Goal: Information Seeking & Learning: Learn about a topic

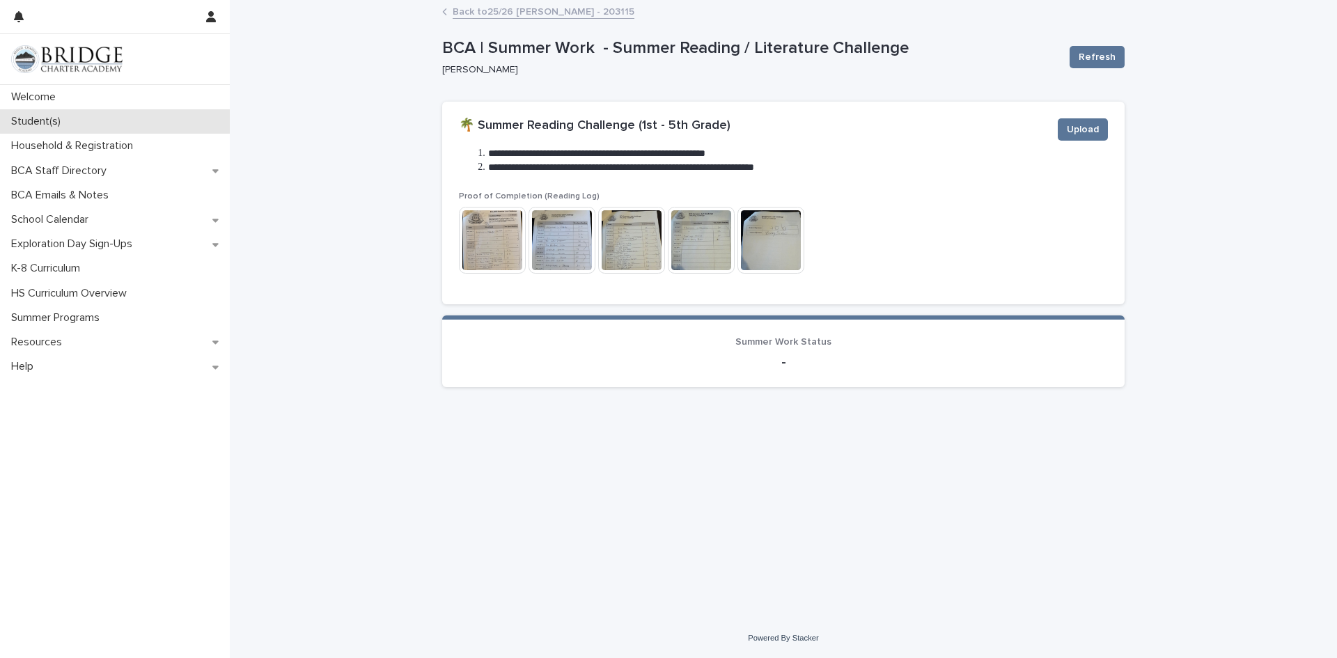
click at [38, 123] on p "Student(s)" at bounding box center [39, 121] width 66 height 13
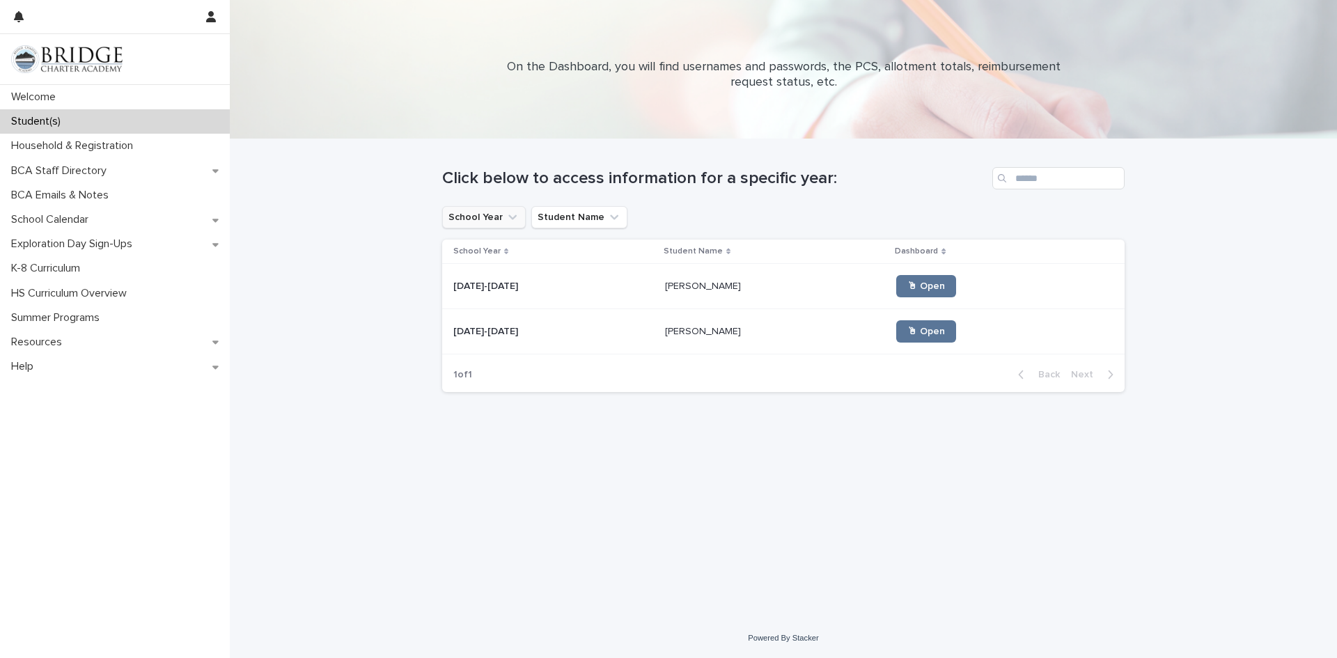
click at [501, 223] on button "School Year" at bounding box center [484, 217] width 84 height 22
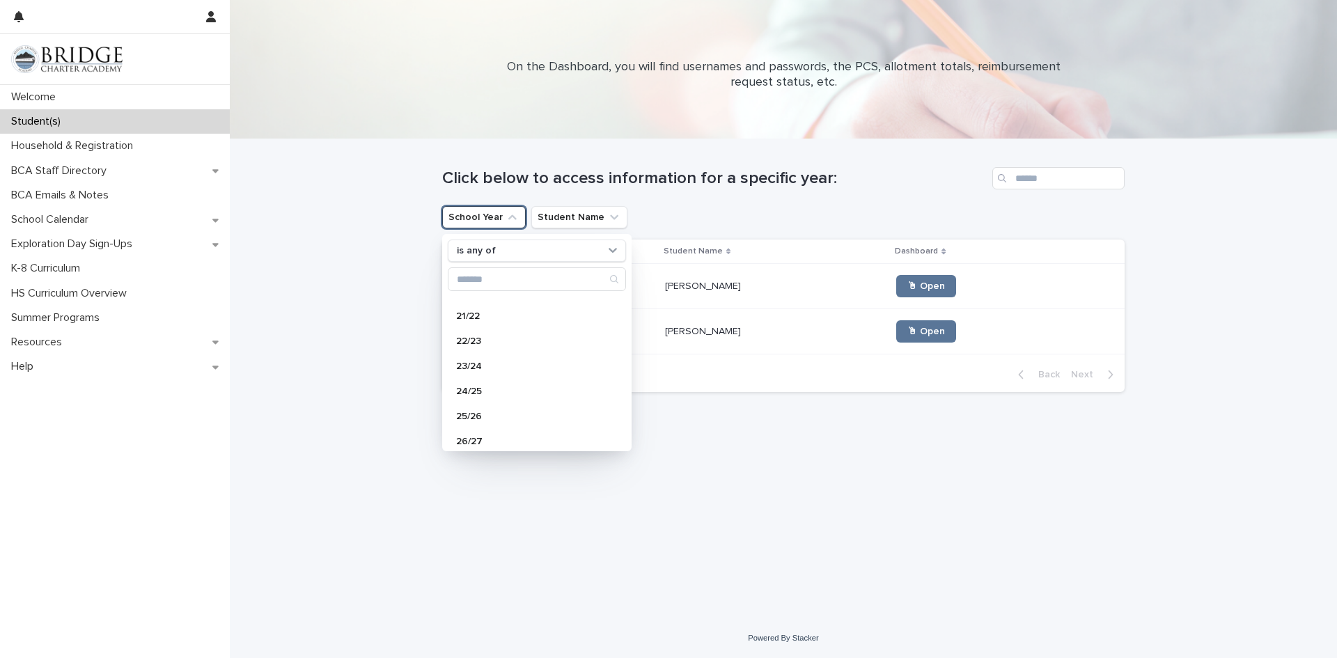
scroll to position [148, 0]
click at [482, 376] on div "24/25" at bounding box center [537, 384] width 178 height 22
click at [734, 461] on div "Loading... Saving… Loading... Saving… Click below to access information for a s…" at bounding box center [783, 361] width 696 height 444
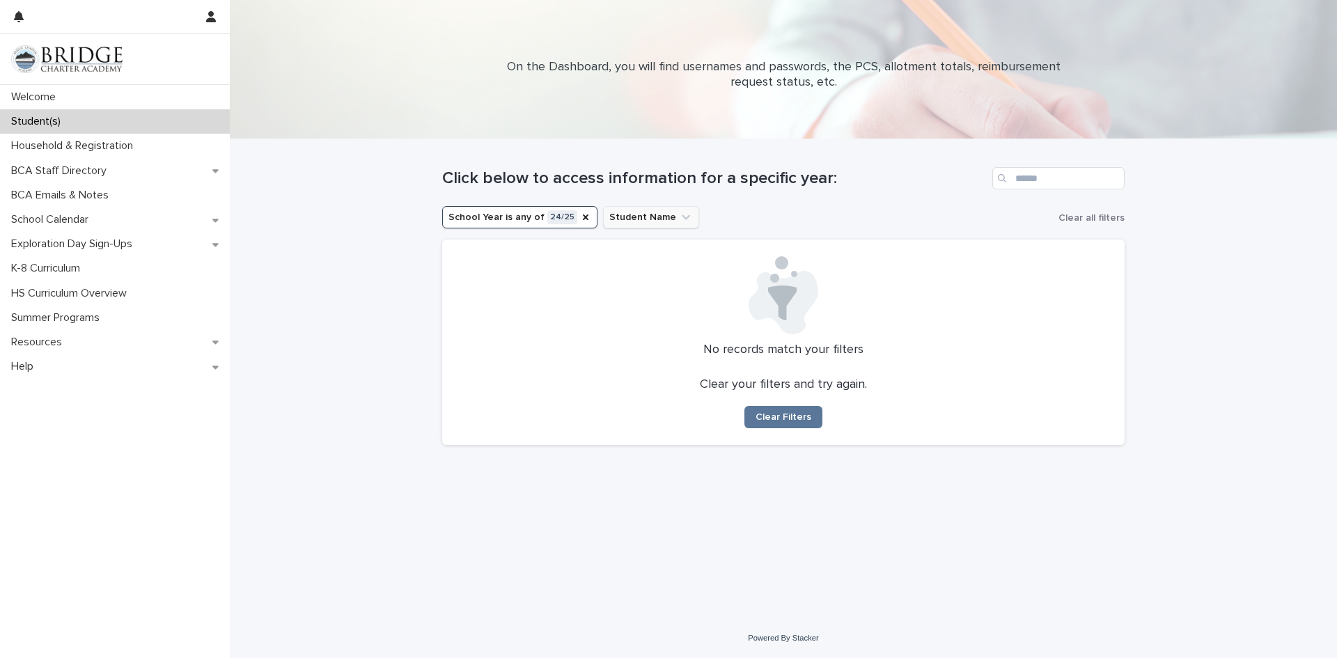
click at [654, 219] on button "Student Name" at bounding box center [651, 217] width 96 height 22
click at [389, 290] on div "Loading... Saving… Loading... Saving… Click below to access information for a s…" at bounding box center [783, 378] width 1107 height 479
click at [104, 148] on p "Household & Registration" at bounding box center [75, 145] width 139 height 13
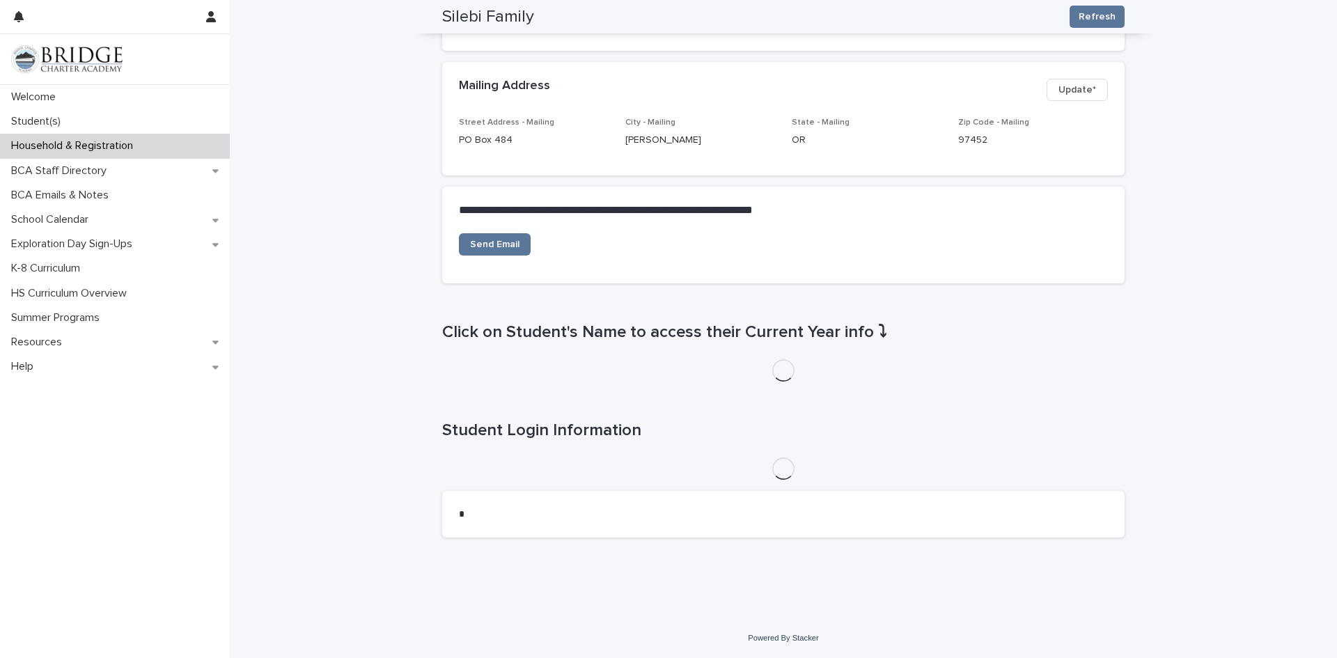
scroll to position [569, 0]
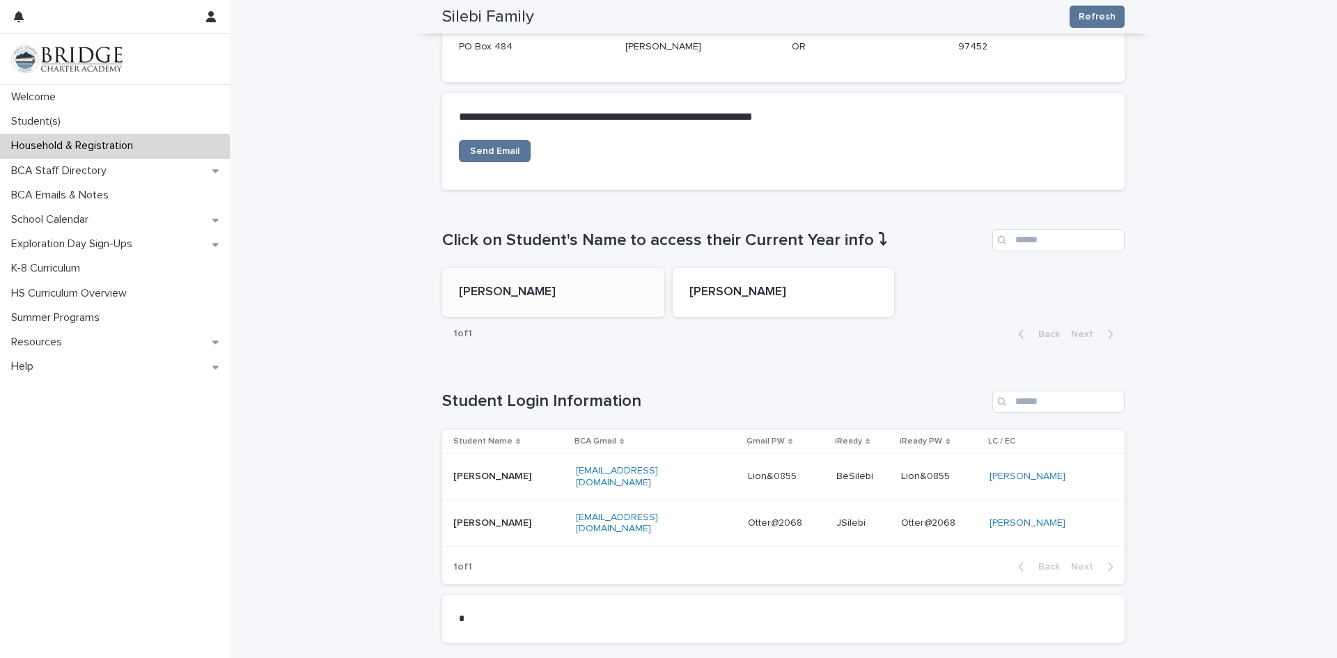
click at [539, 282] on div "[PERSON_NAME]" at bounding box center [553, 291] width 189 height 18
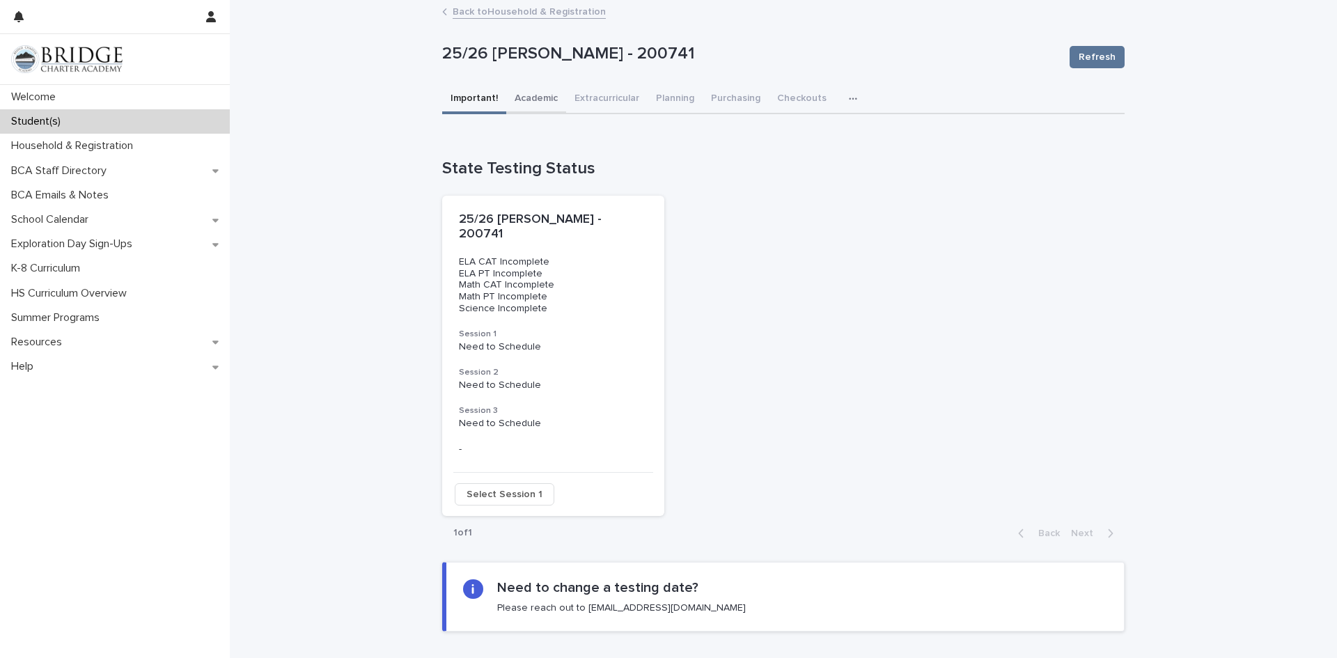
click at [529, 96] on button "Academic" at bounding box center [536, 99] width 60 height 29
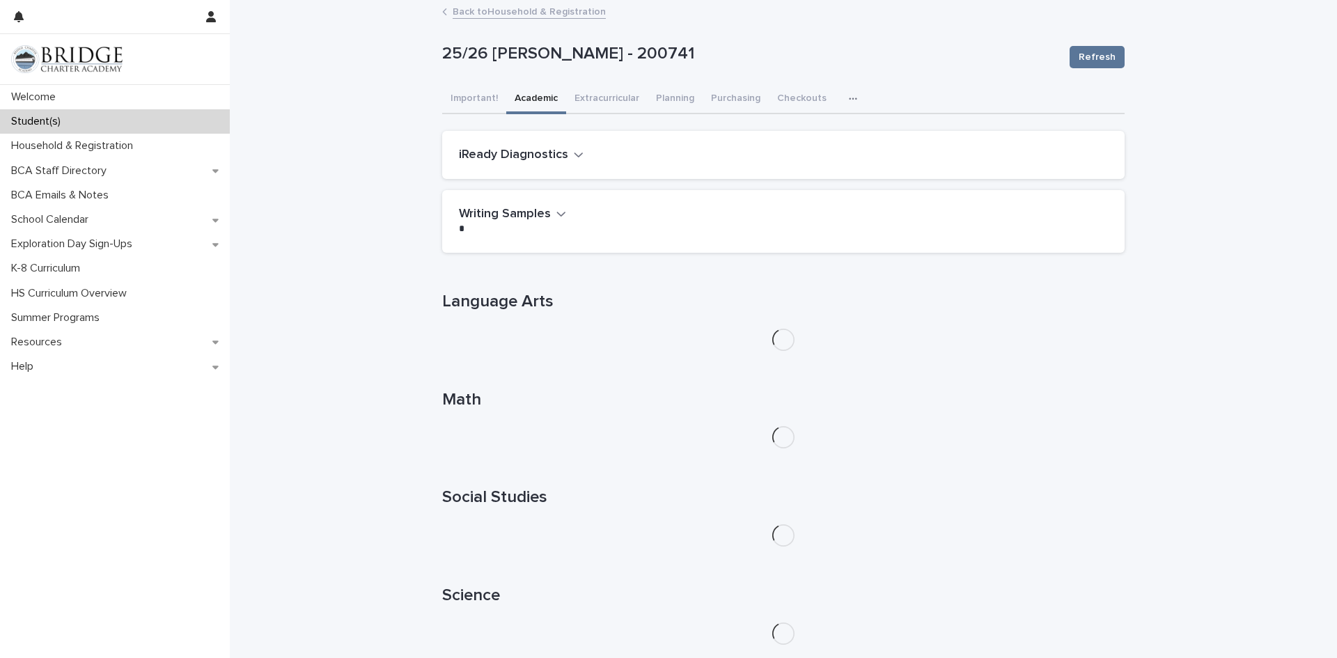
click at [550, 152] on h2 "iReady Diagnostics" at bounding box center [513, 155] width 109 height 15
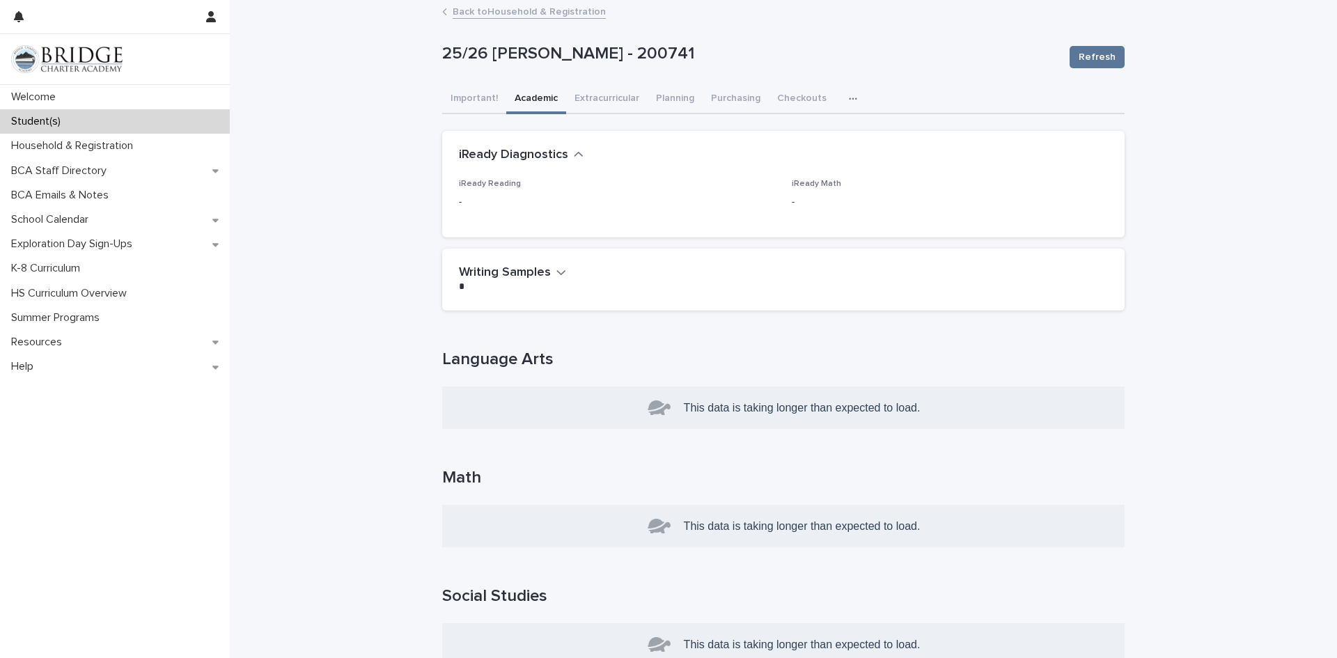
click at [849, 95] on icon "button" at bounding box center [853, 99] width 8 height 10
click at [801, 129] on button "General" at bounding box center [810, 135] width 92 height 21
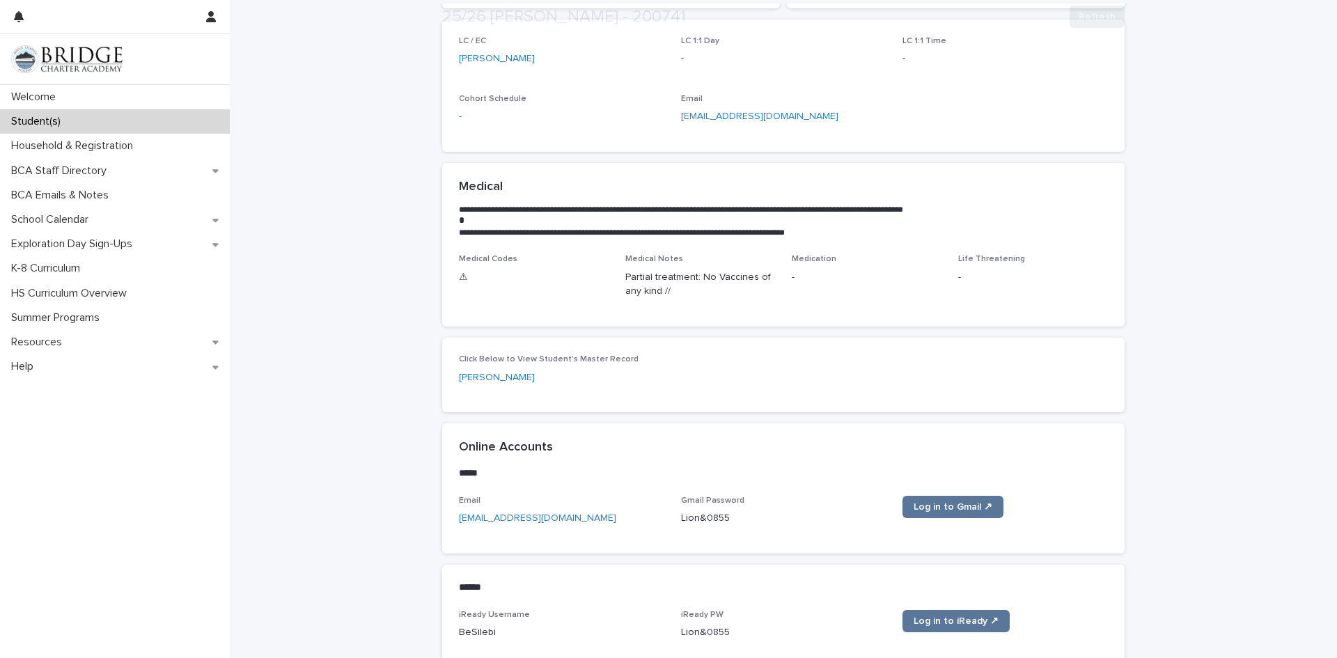
scroll to position [278, 0]
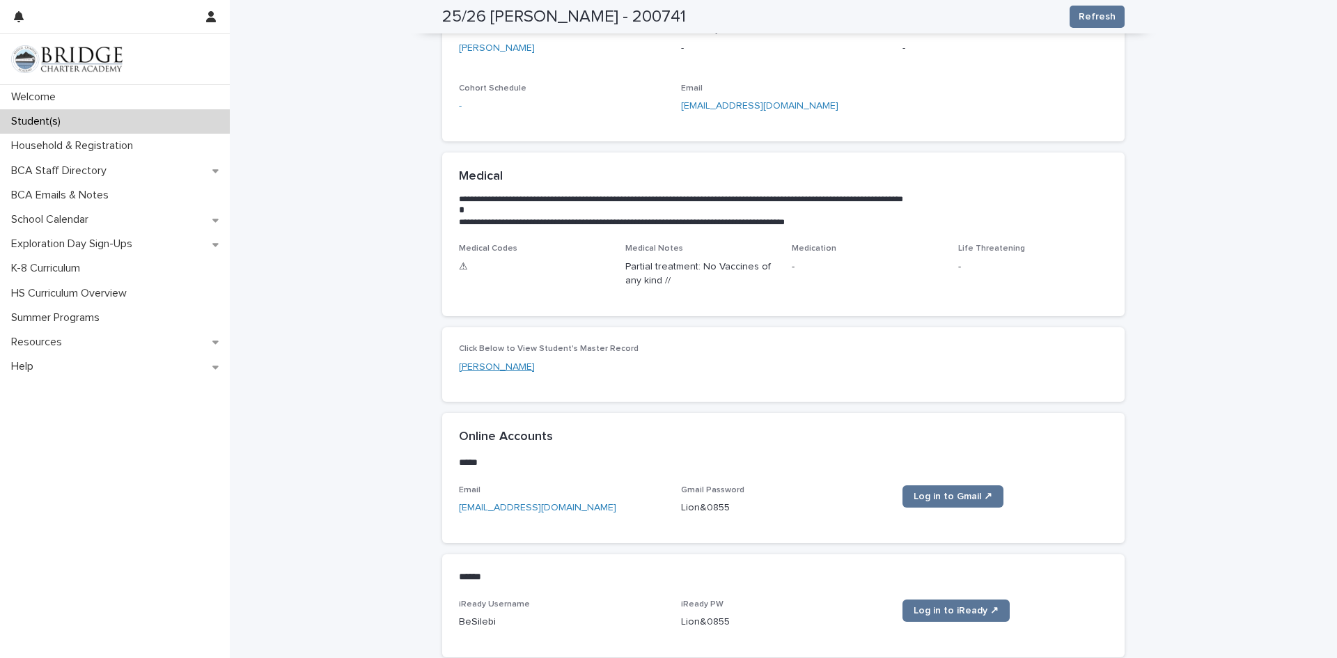
click at [485, 366] on link "[PERSON_NAME]" at bounding box center [497, 367] width 76 height 15
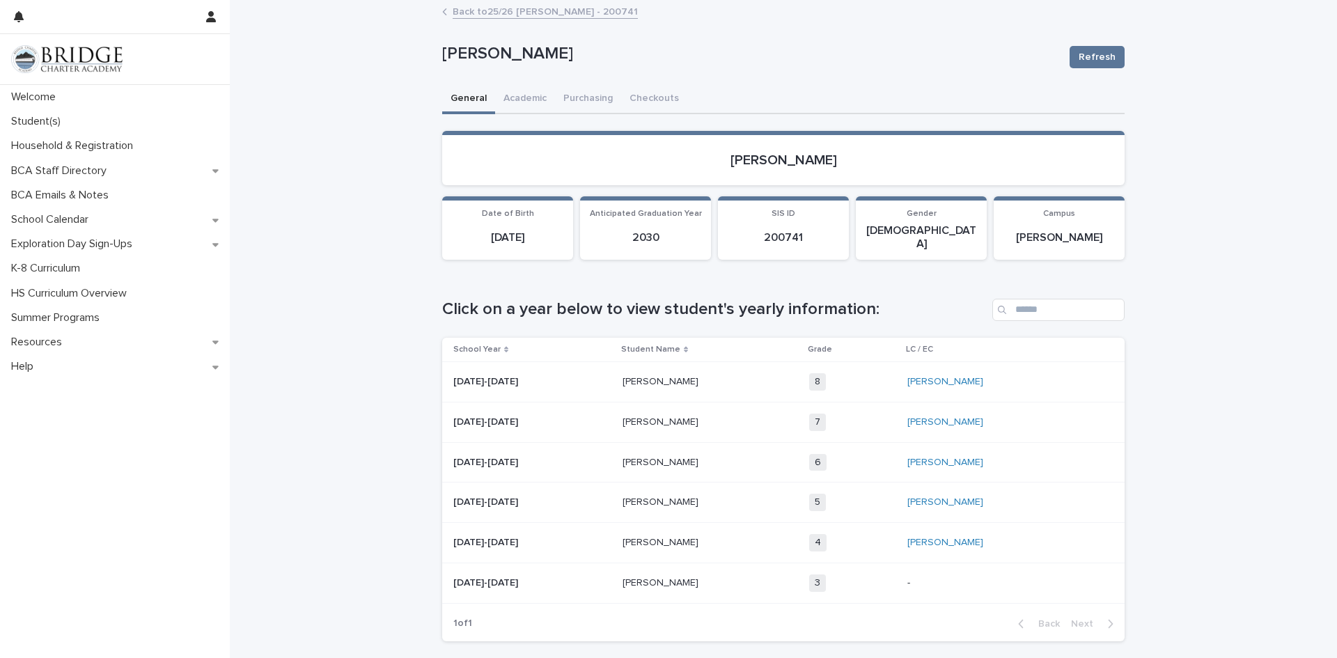
click at [562, 416] on p at bounding box center [532, 422] width 158 height 12
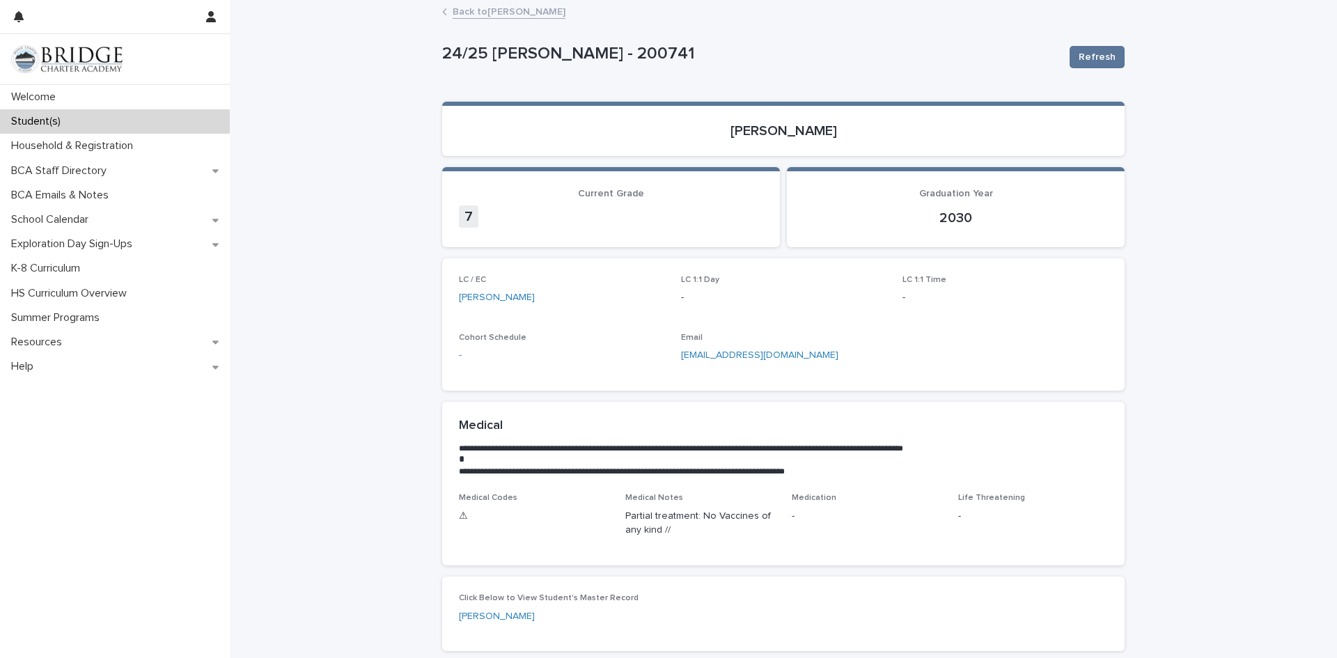
click at [475, 13] on link "Back to [PERSON_NAME]" at bounding box center [509, 11] width 113 height 16
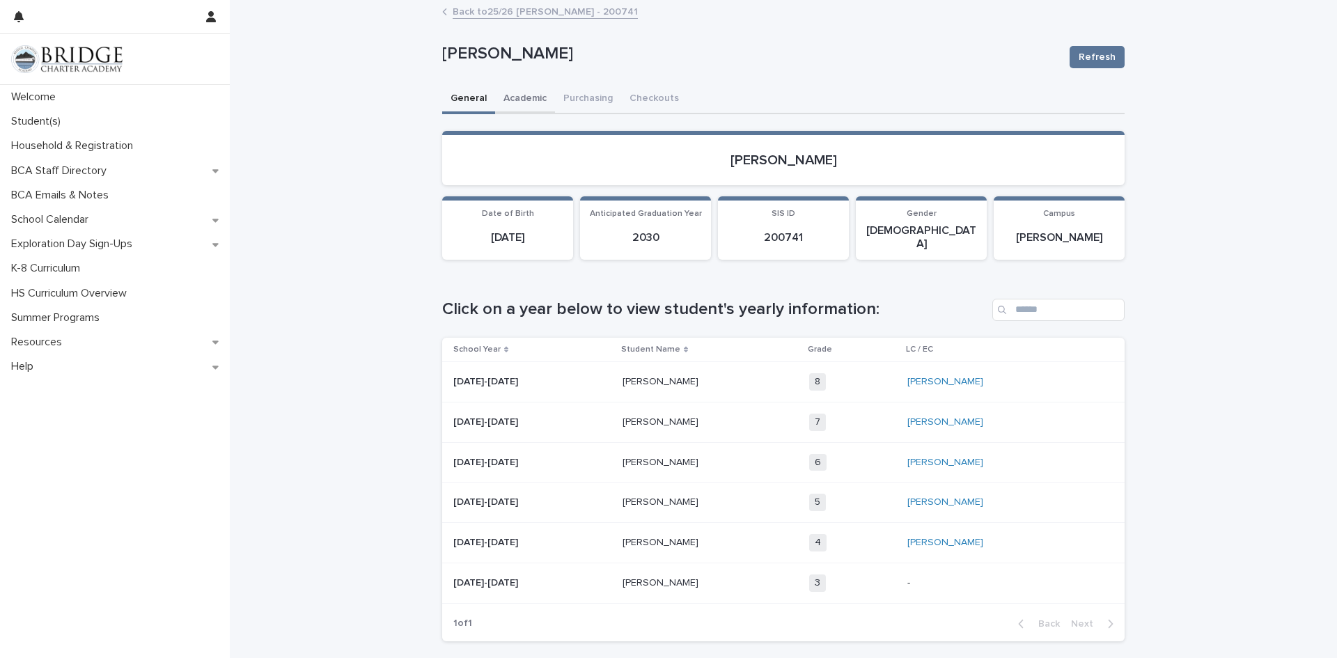
click at [514, 94] on button "Academic" at bounding box center [525, 99] width 60 height 29
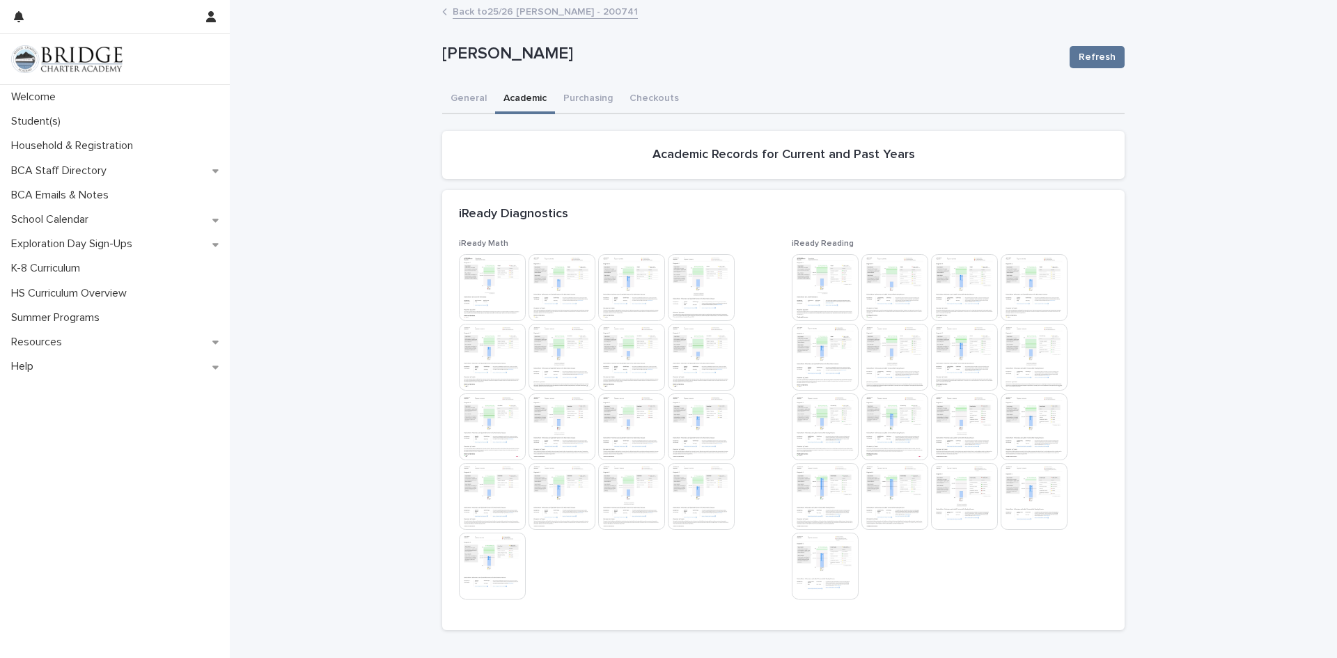
click at [483, 558] on img at bounding box center [492, 566] width 67 height 67
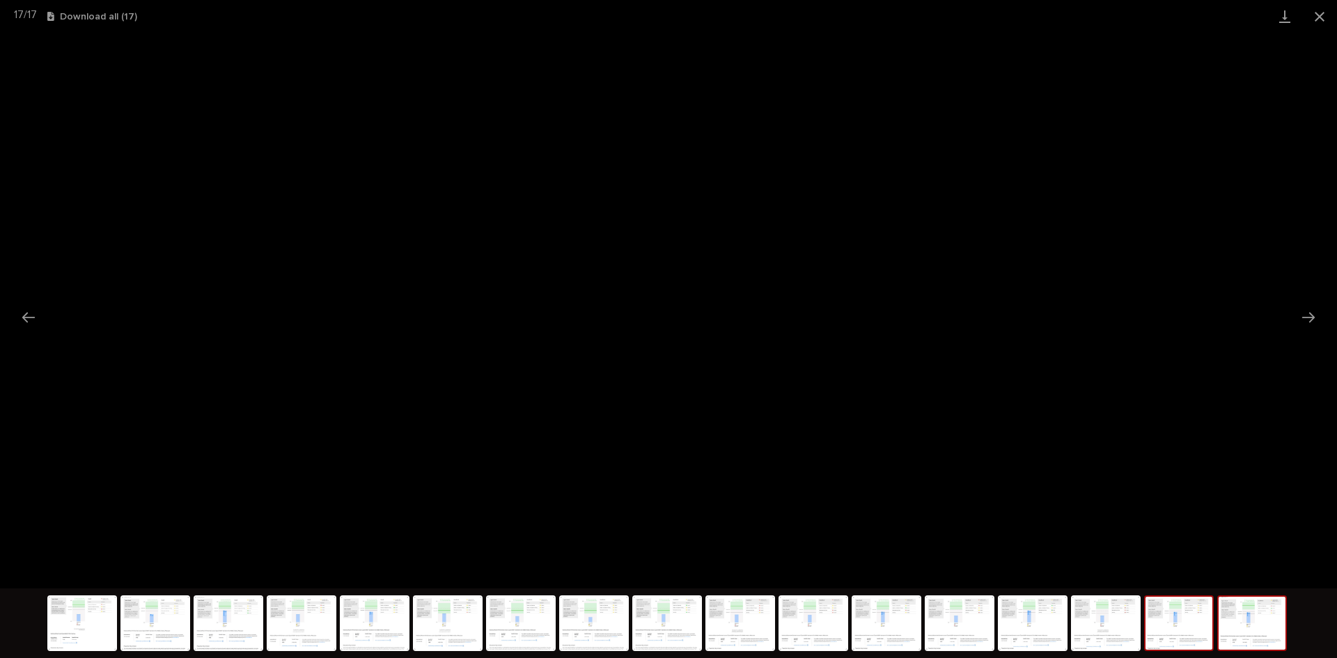
click at [1165, 635] on img at bounding box center [1178, 623] width 67 height 53
click at [1114, 628] on img at bounding box center [1105, 623] width 67 height 53
click at [1250, 623] on img at bounding box center [1251, 623] width 67 height 53
click at [1319, 15] on button "Close gallery" at bounding box center [1319, 16] width 35 height 33
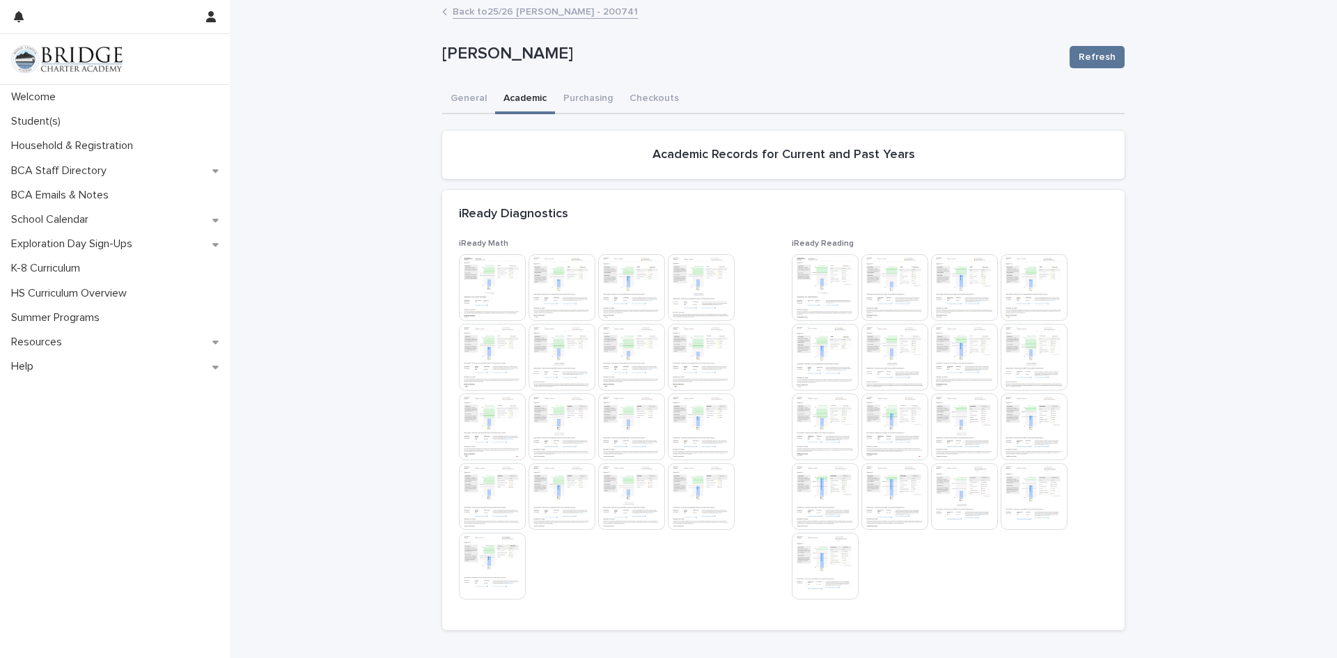
click at [821, 570] on img at bounding box center [825, 566] width 67 height 67
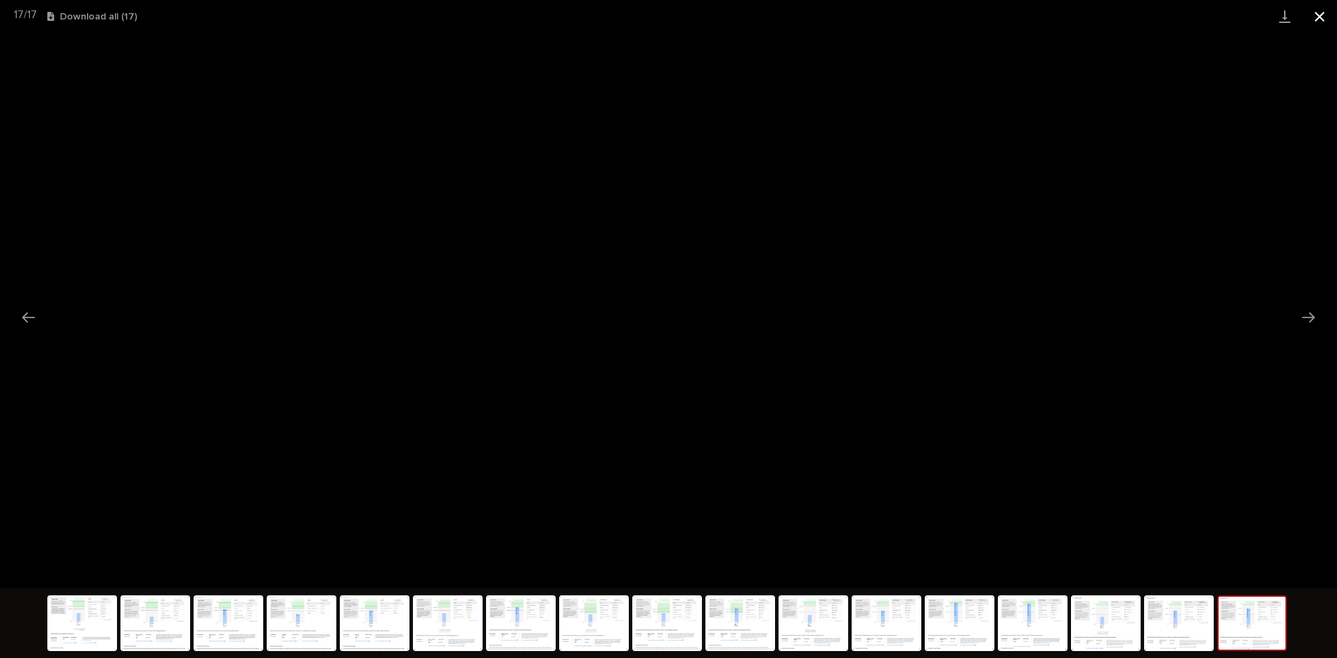
click at [1318, 8] on button "Close gallery" at bounding box center [1319, 16] width 35 height 33
